Goal: Information Seeking & Learning: Learn about a topic

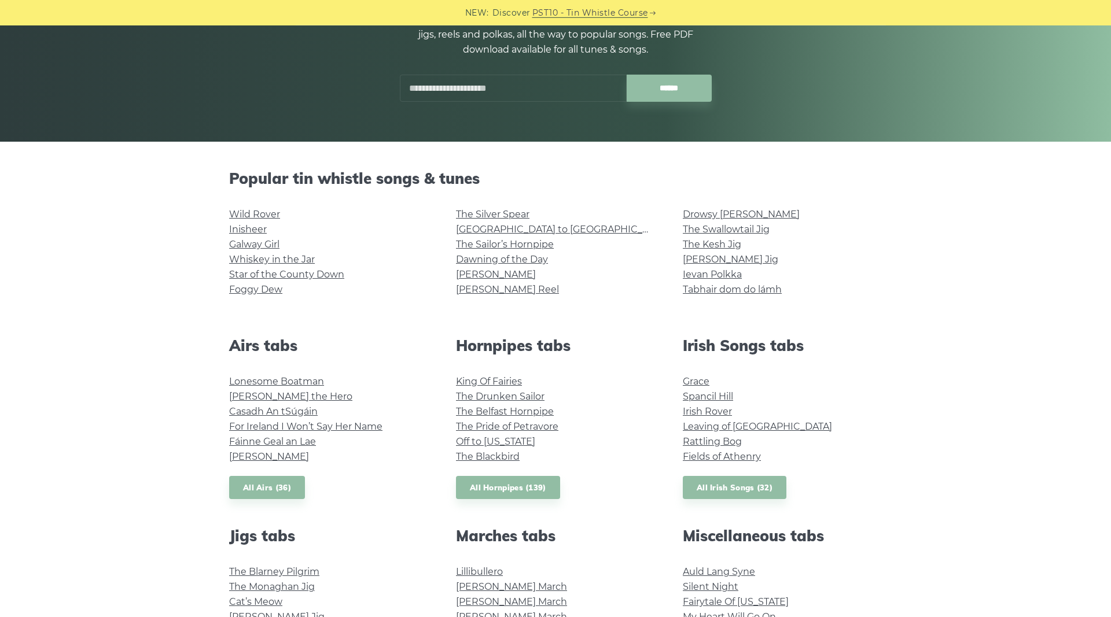
scroll to position [177, 0]
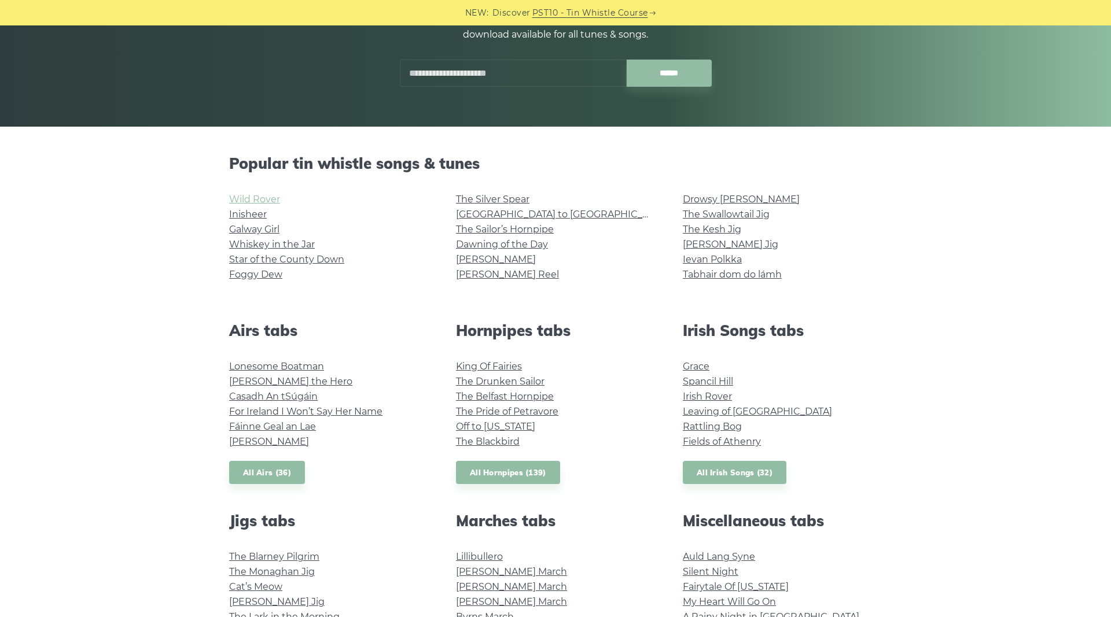
click at [264, 199] on link "Wild Rover" at bounding box center [254, 199] width 51 height 11
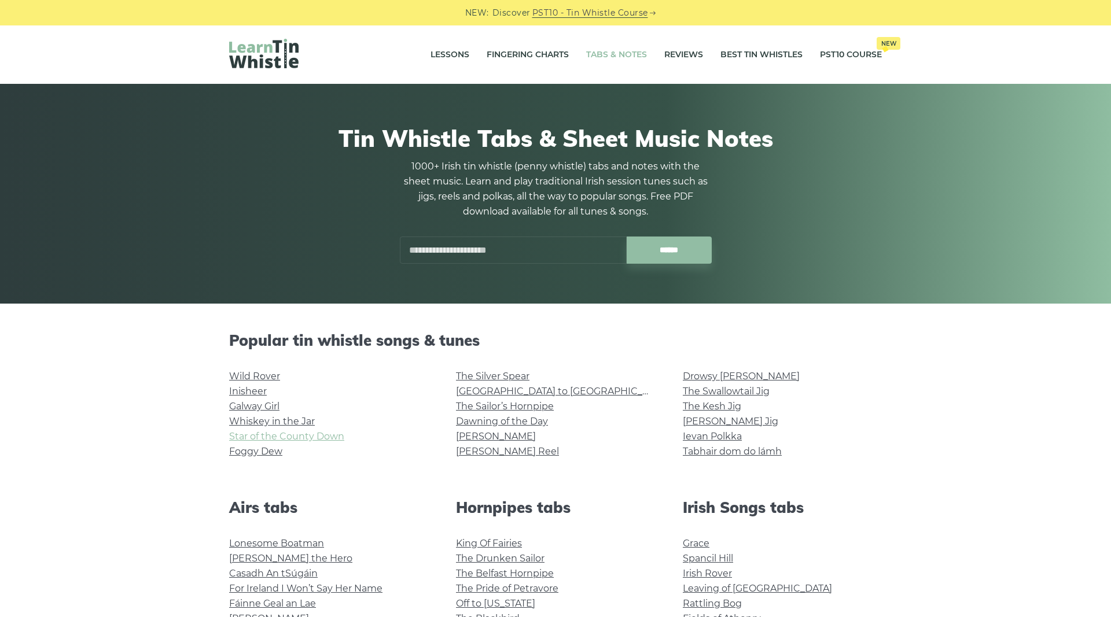
scroll to position [177, 0]
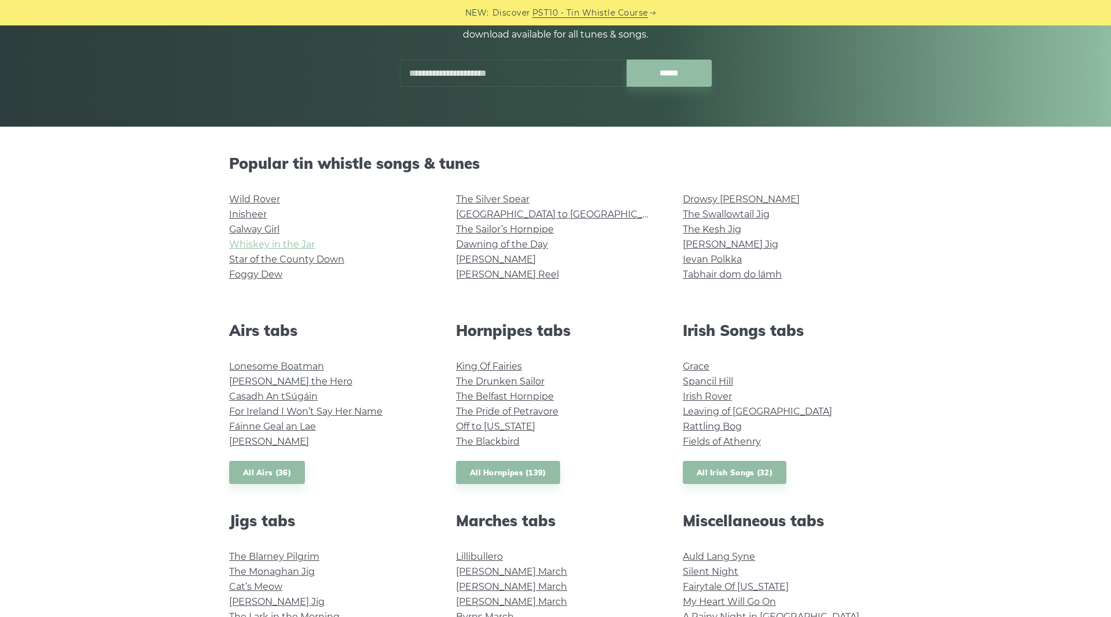
click at [268, 243] on link "Whiskey in the Jar" at bounding box center [272, 244] width 86 height 11
click at [532, 211] on link "[GEOGRAPHIC_DATA] to [GEOGRAPHIC_DATA]" at bounding box center [563, 214] width 214 height 11
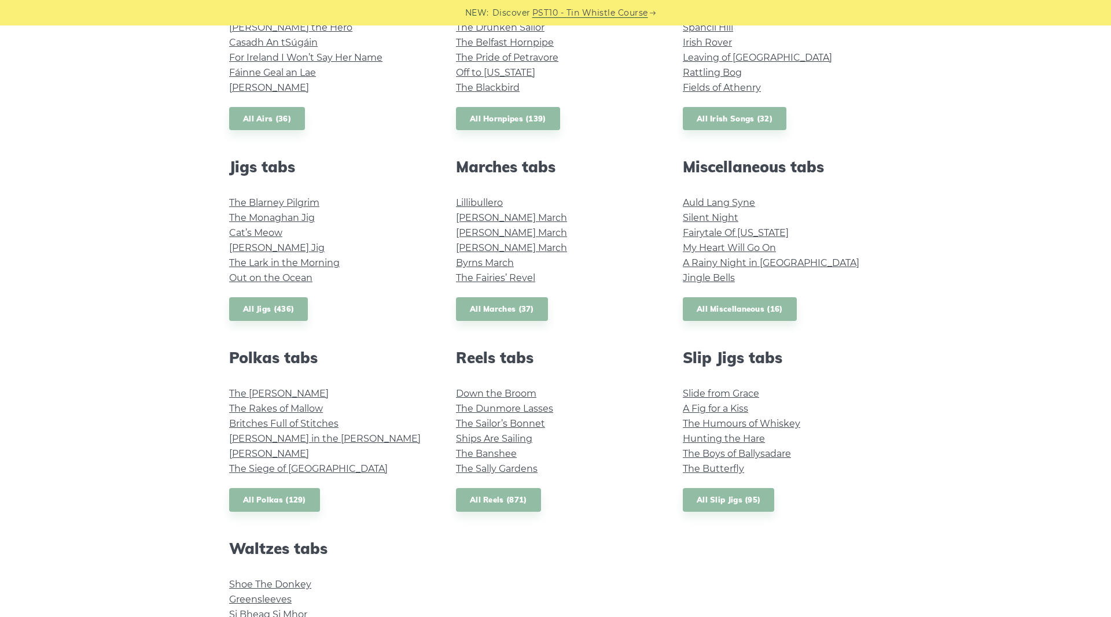
scroll to position [590, 0]
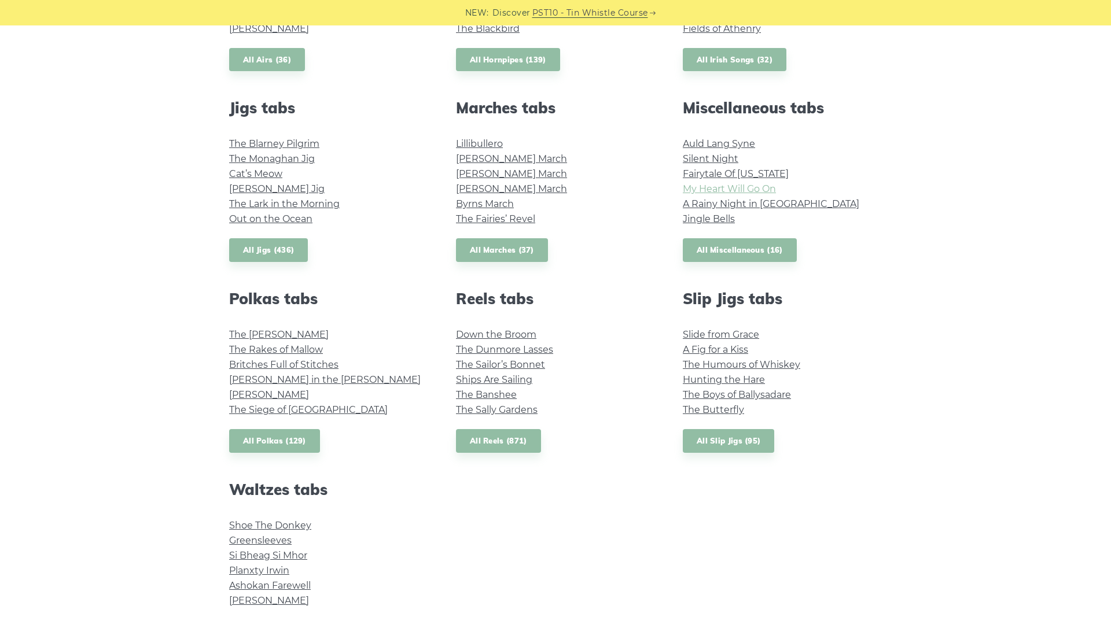
click at [711, 189] on link "My Heart Will Go On" at bounding box center [729, 188] width 93 height 11
click at [731, 145] on link "Auld Lang Syne" at bounding box center [719, 143] width 72 height 11
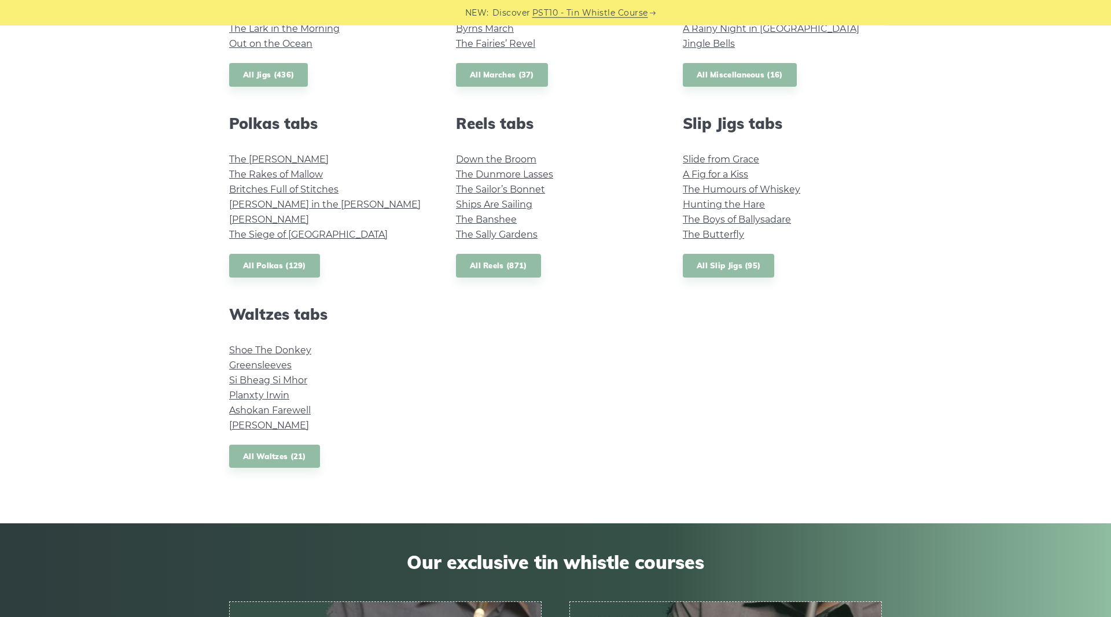
scroll to position [767, 0]
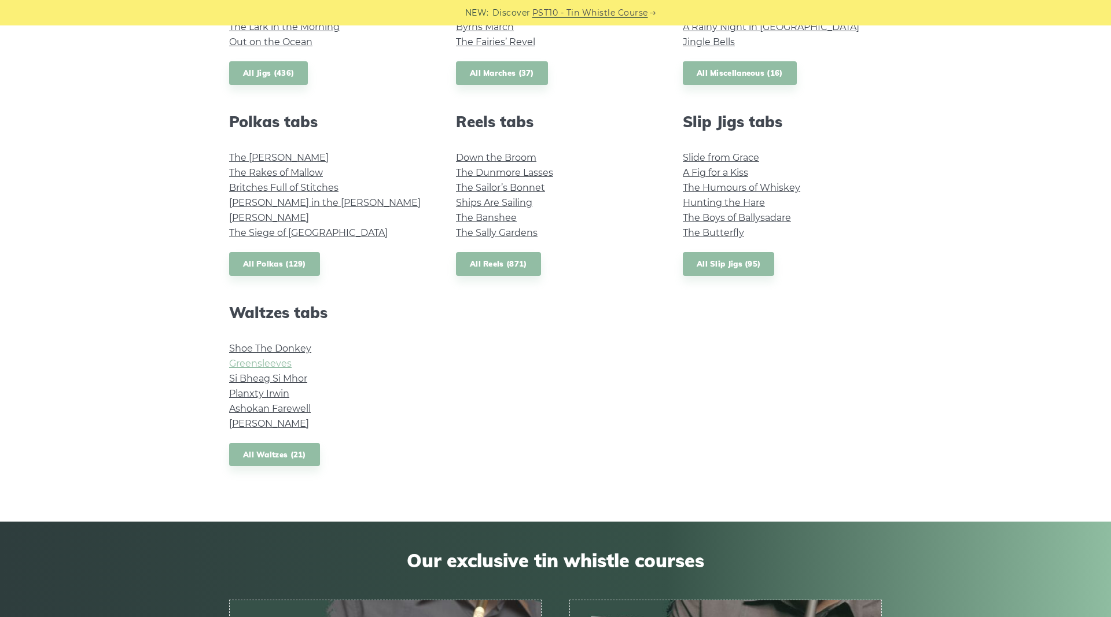
click at [262, 366] on link "Greensleeves" at bounding box center [260, 363] width 62 height 11
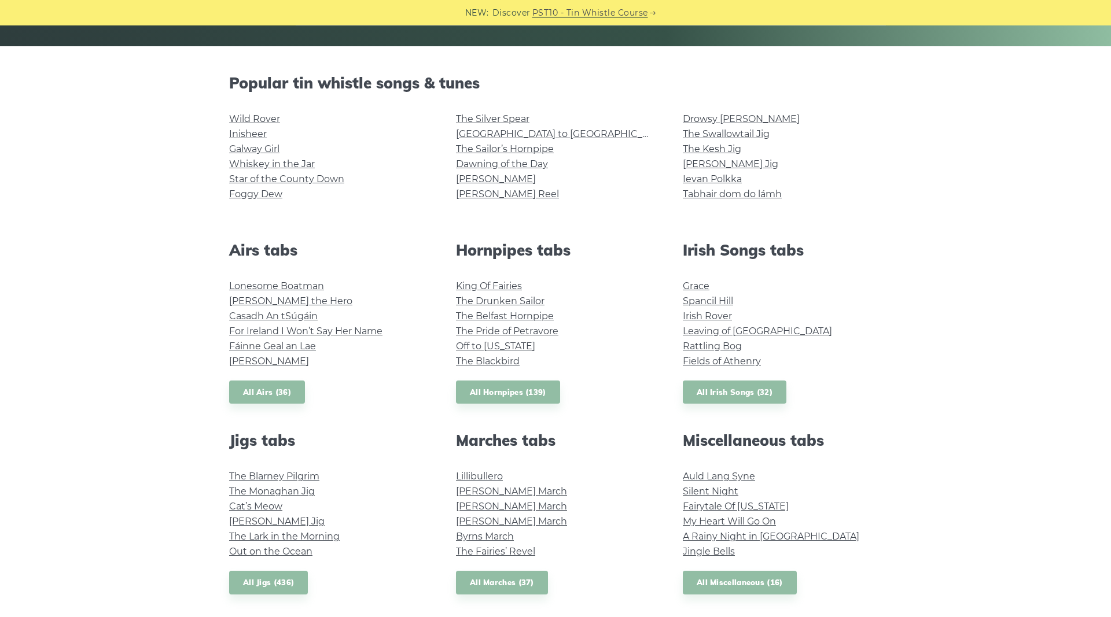
scroll to position [177, 0]
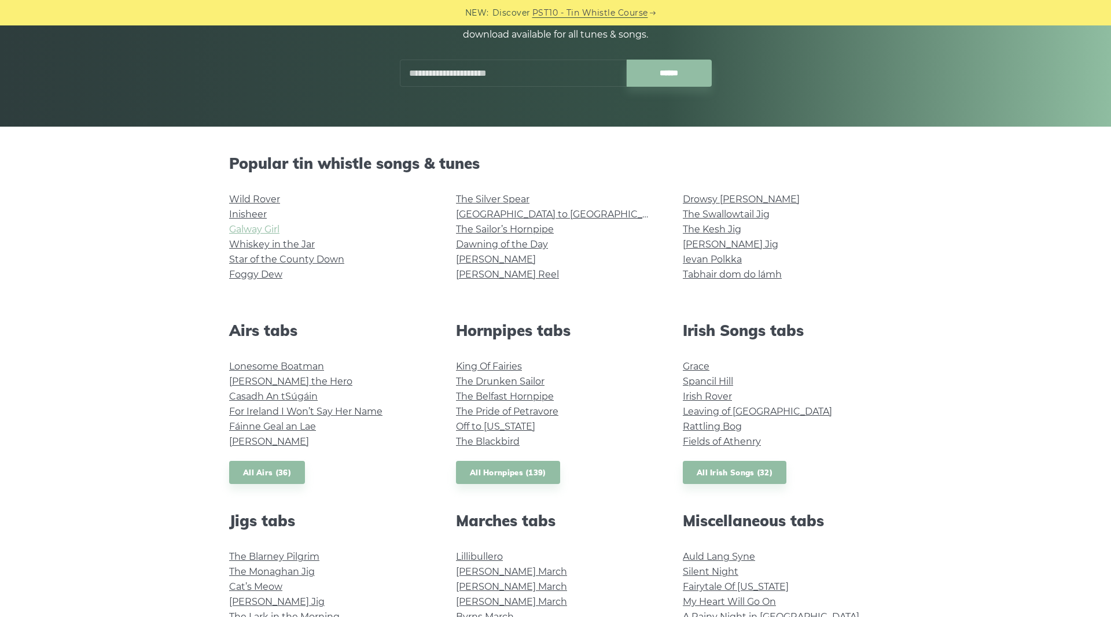
click at [263, 227] on link "Galway Girl" at bounding box center [254, 229] width 50 height 11
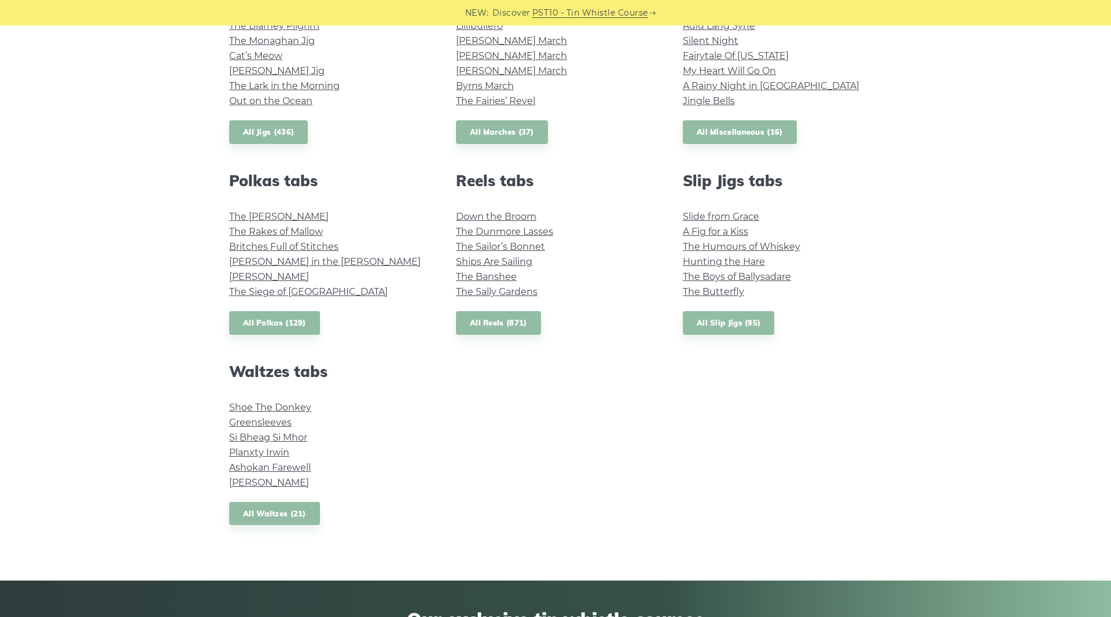
scroll to position [531, 0]
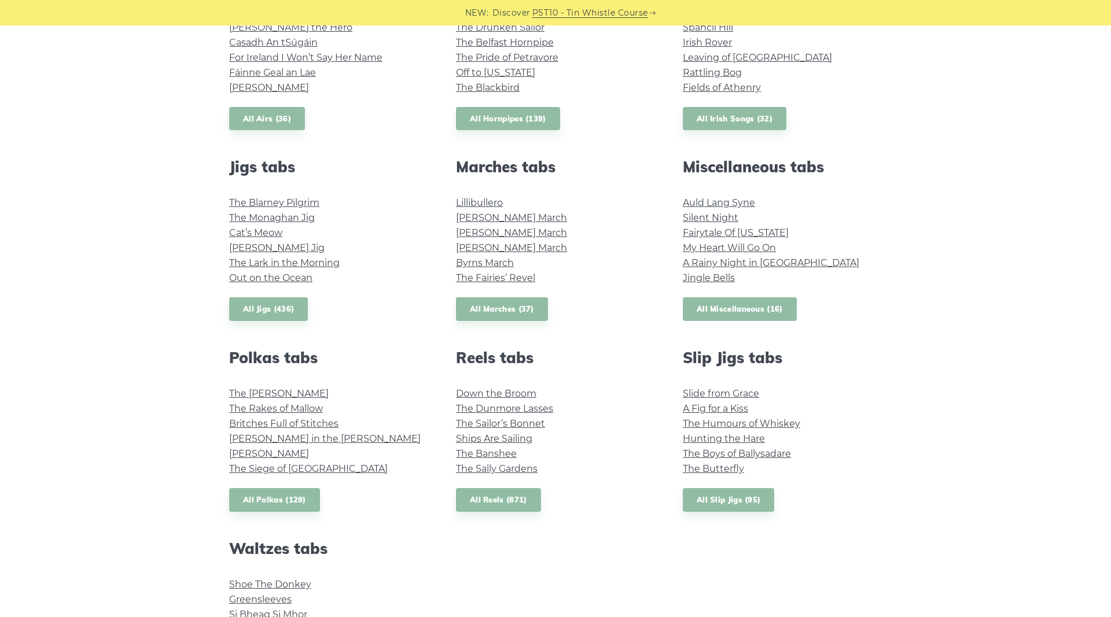
click at [722, 310] on link "All Miscellaneous (16)" at bounding box center [740, 309] width 114 height 24
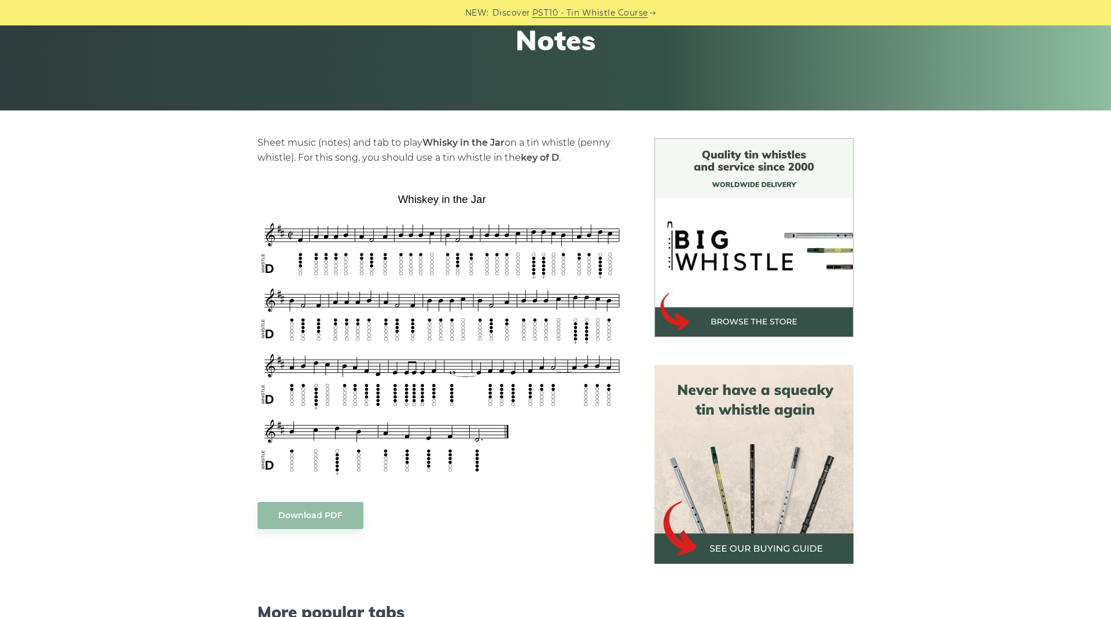
scroll to position [177, 0]
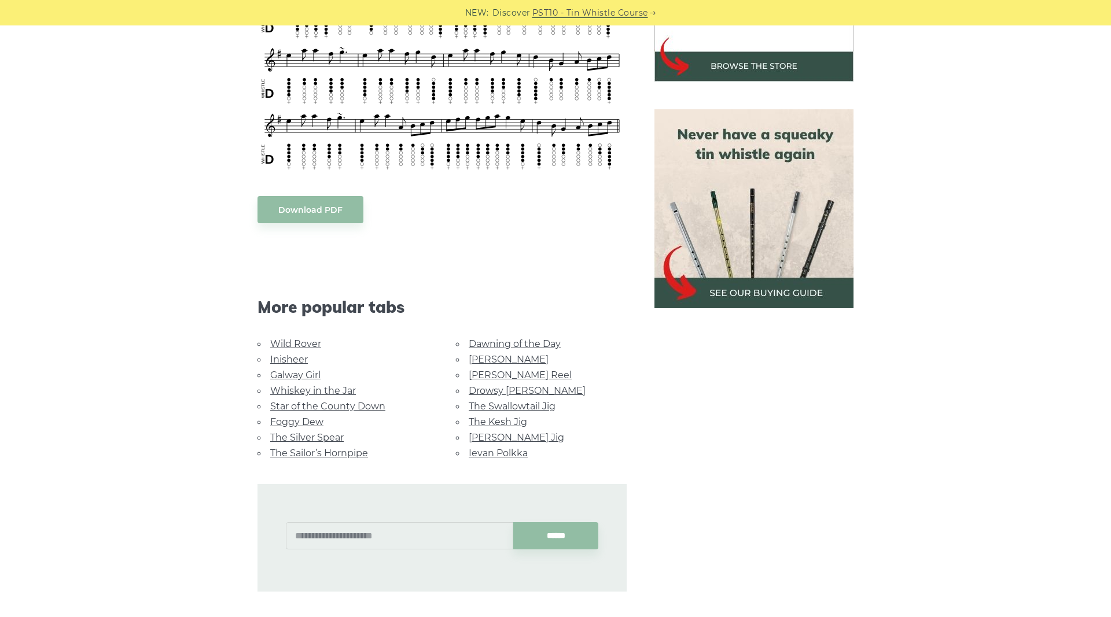
scroll to position [472, 0]
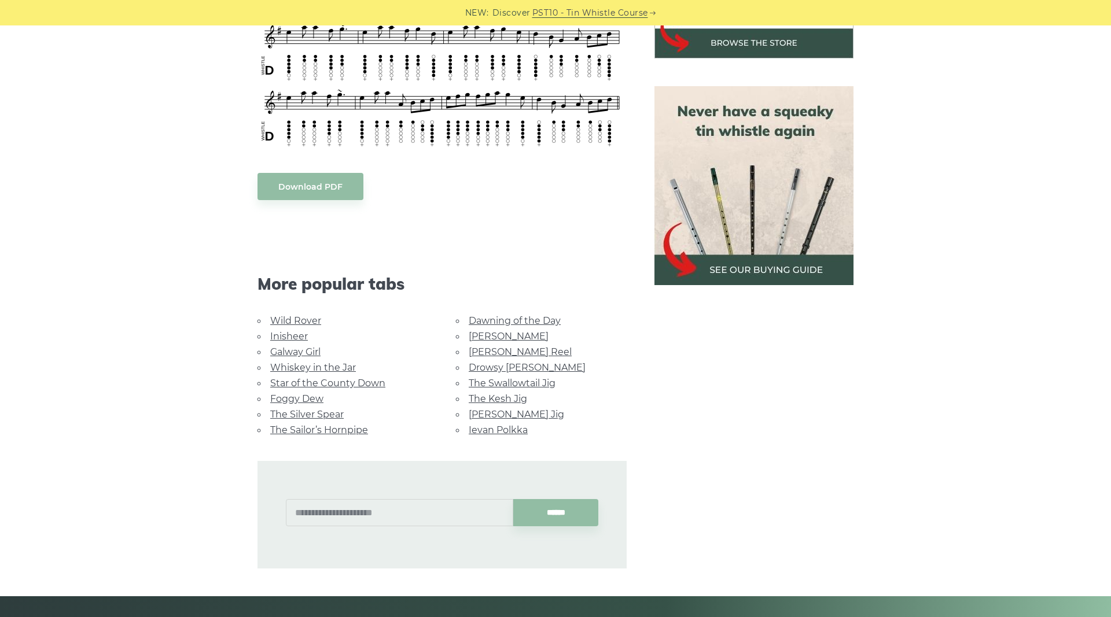
click at [282, 315] on link "Wild Rover" at bounding box center [295, 320] width 51 height 11
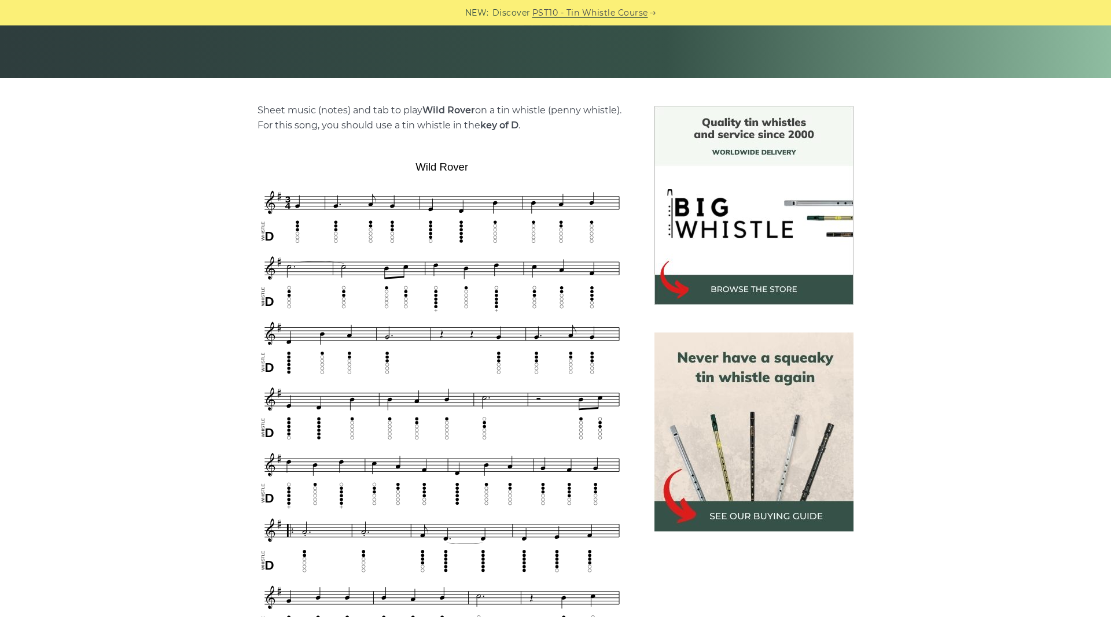
scroll to position [236, 0]
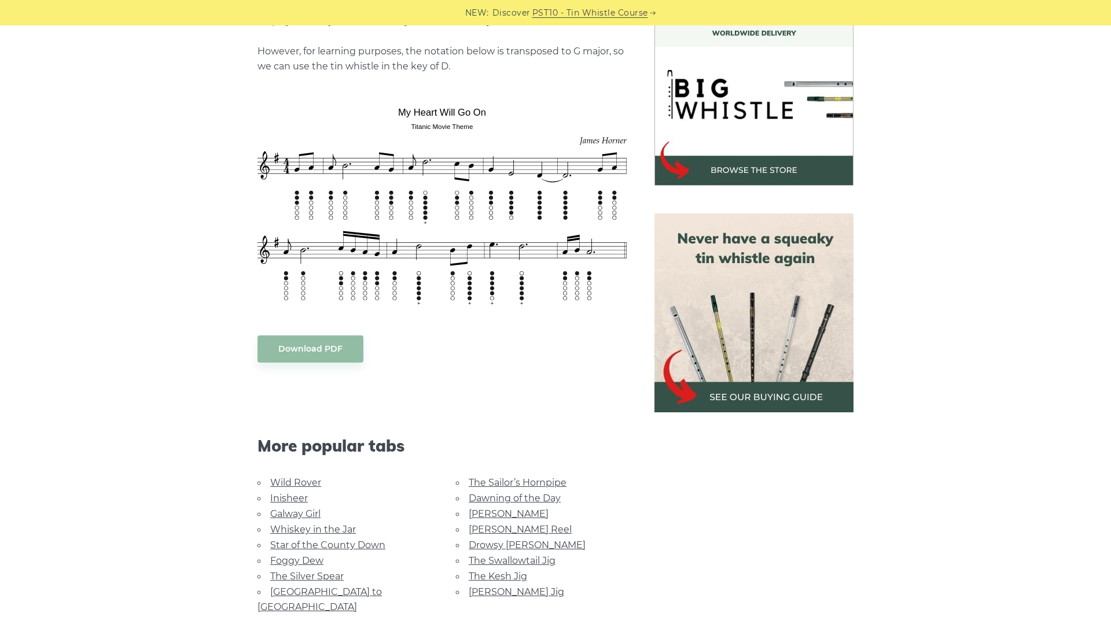
scroll to position [354, 0]
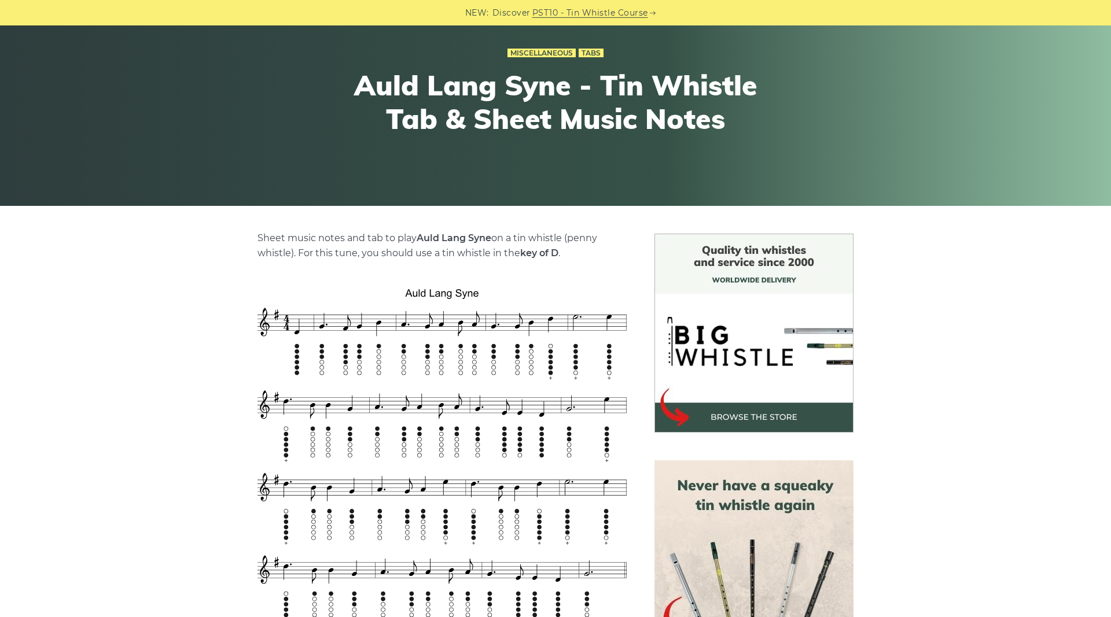
scroll to position [236, 0]
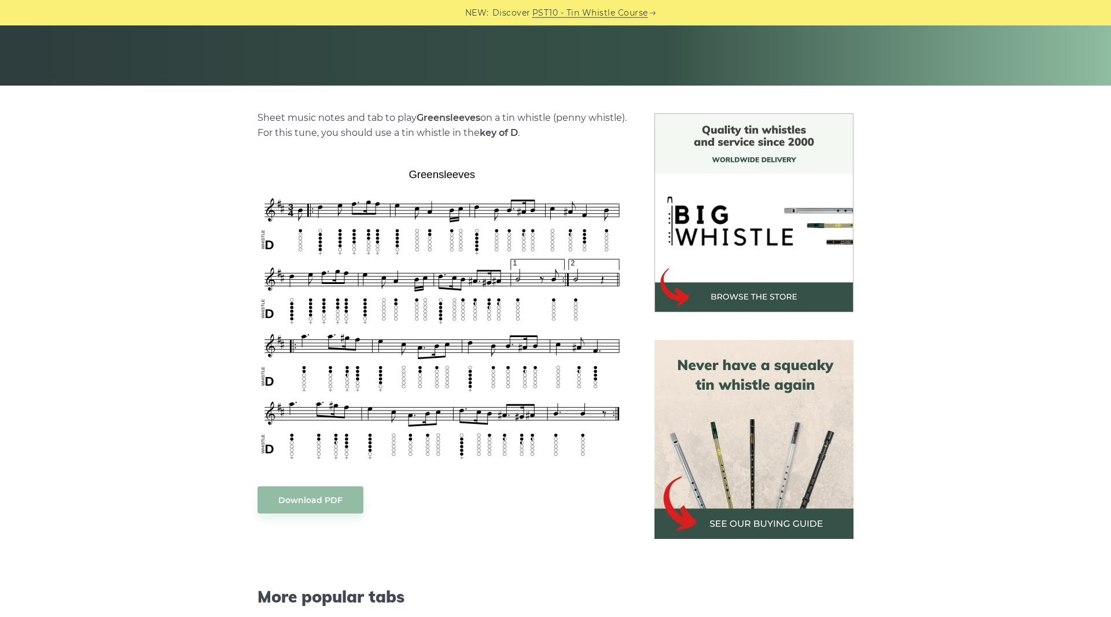
scroll to position [236, 0]
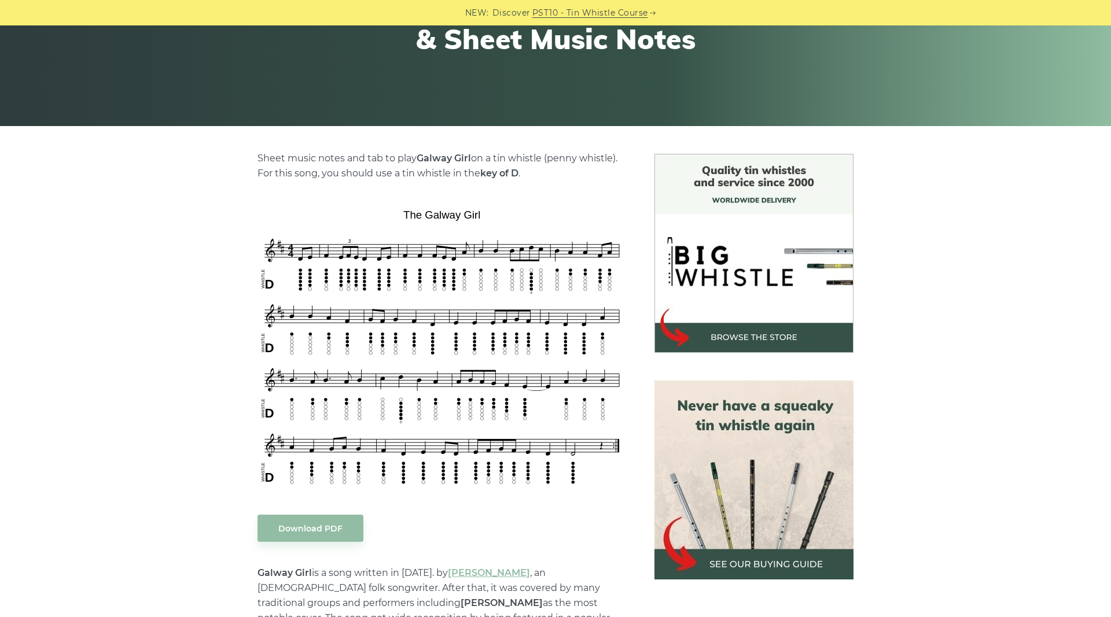
scroll to position [177, 0]
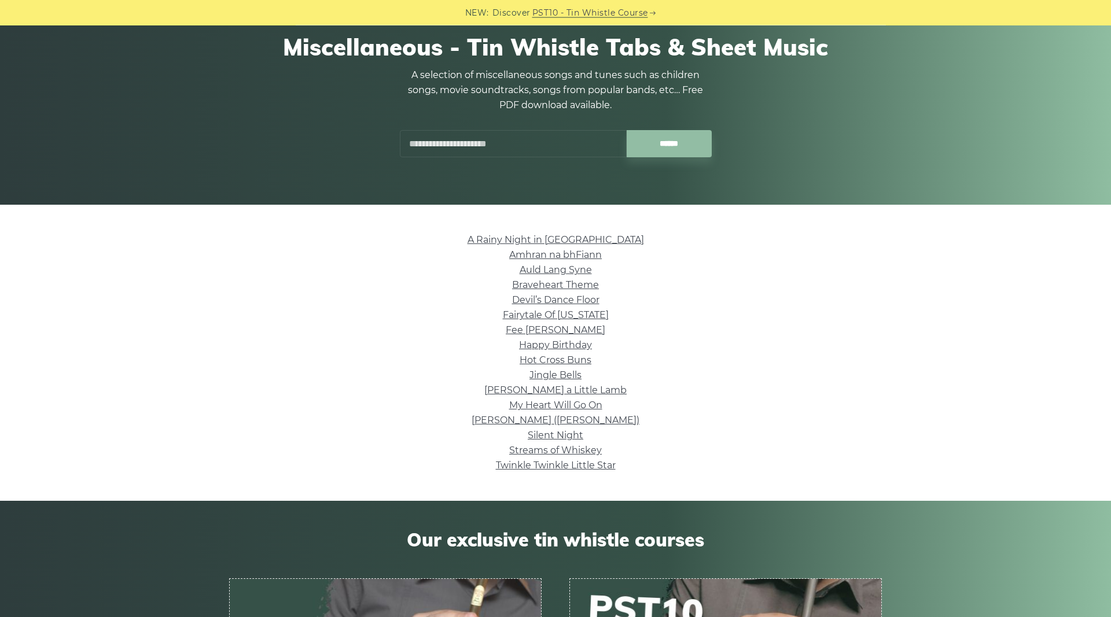
scroll to position [118, 0]
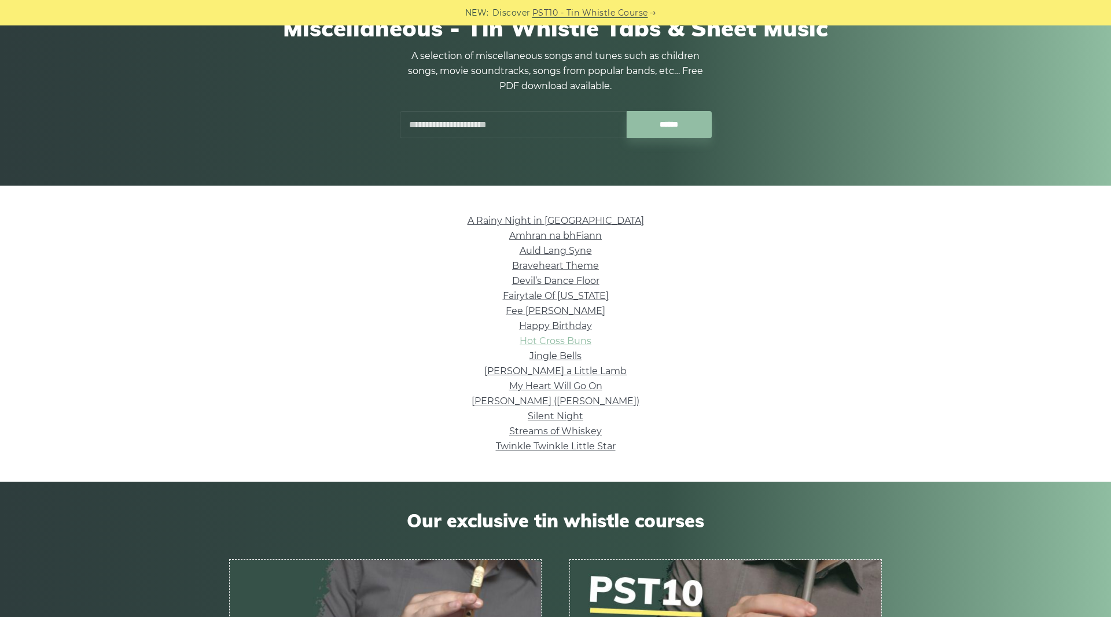
click at [536, 340] on link "Hot Cross Buns" at bounding box center [556, 341] width 72 height 11
click at [554, 271] on link "Braveheart Theme" at bounding box center [555, 265] width 87 height 11
click at [567, 387] on link "My Heart Will Go On" at bounding box center [555, 386] width 93 height 11
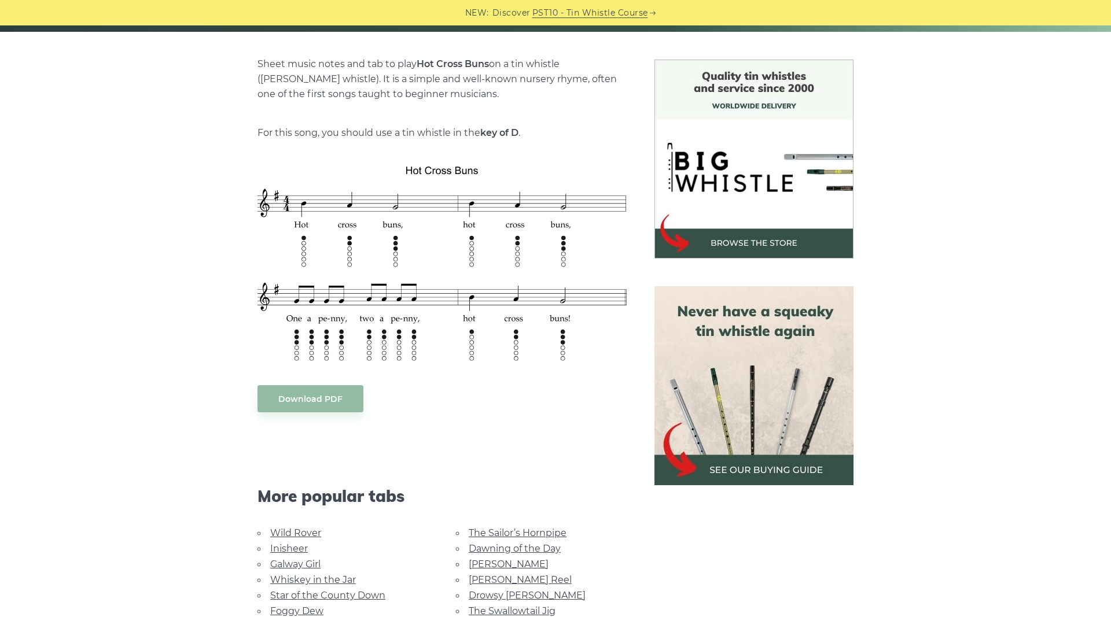
scroll to position [295, 0]
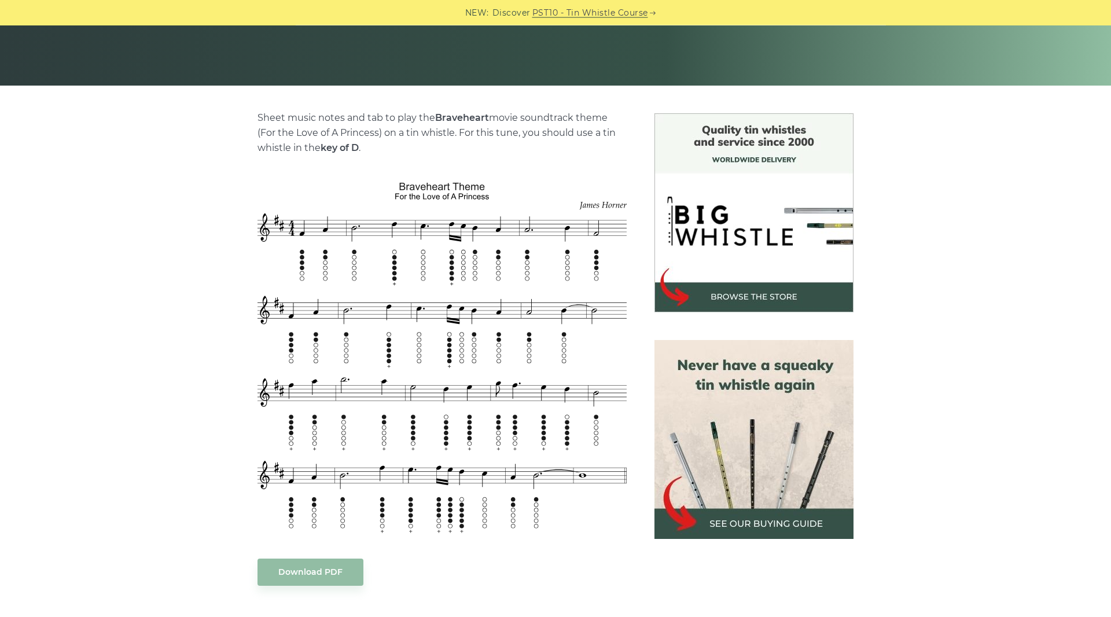
scroll to position [236, 0]
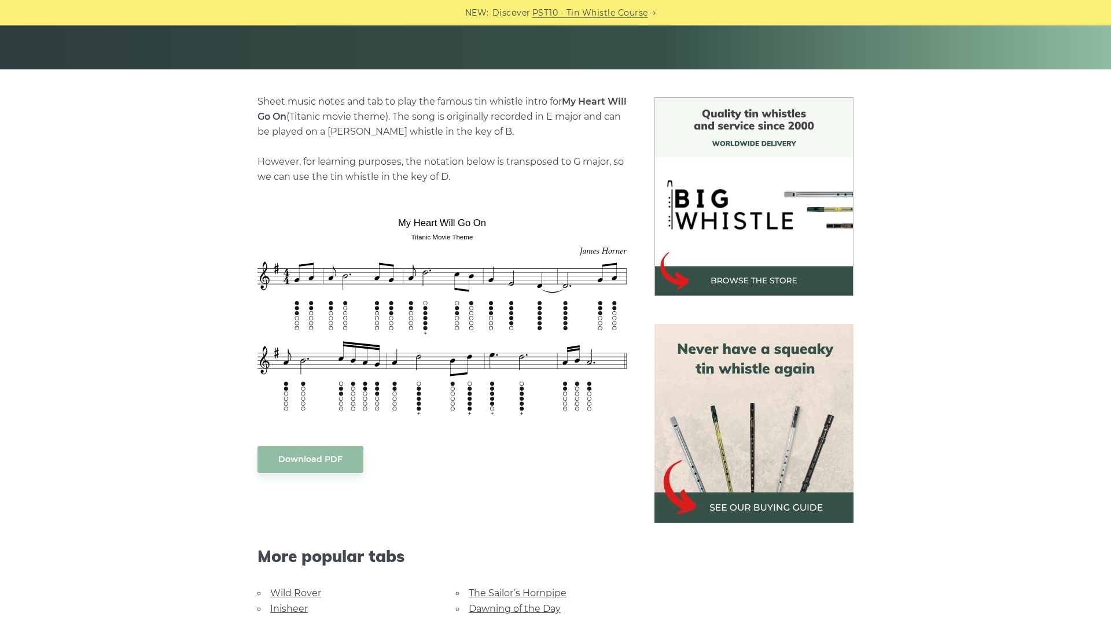
scroll to position [236, 0]
